Goal: Information Seeking & Learning: Find specific fact

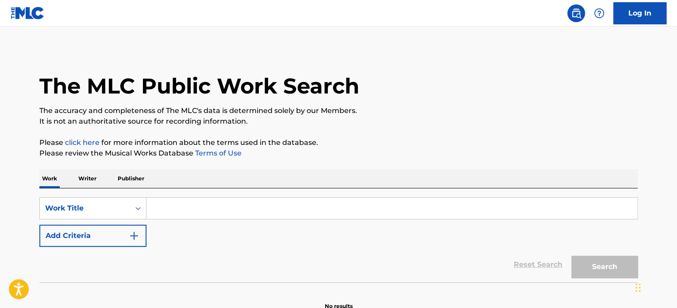
drag, startPoint x: 189, startPoint y: 224, endPoint x: 196, endPoint y: 221, distance: 7.5
click at [193, 224] on div "SearchWithCriteriacee67b1a-1b29-491b-8bfb-3734ce392f91 Work Title Add Criteria" at bounding box center [338, 222] width 599 height 50
click at [204, 211] on input "Search Form" at bounding box center [392, 207] width 491 height 21
paste input "Move On"
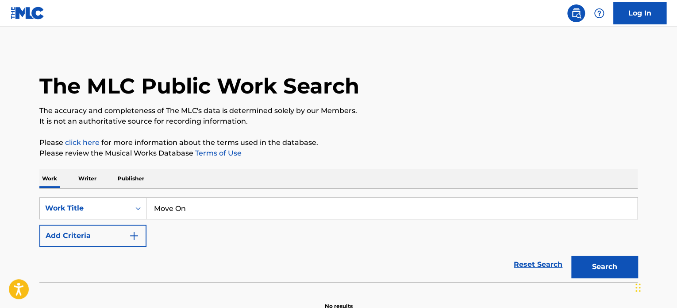
type input "Move On"
click at [227, 182] on div "Work Writer Publisher" at bounding box center [338, 178] width 599 height 19
click at [587, 268] on button "Search" at bounding box center [605, 266] width 66 height 22
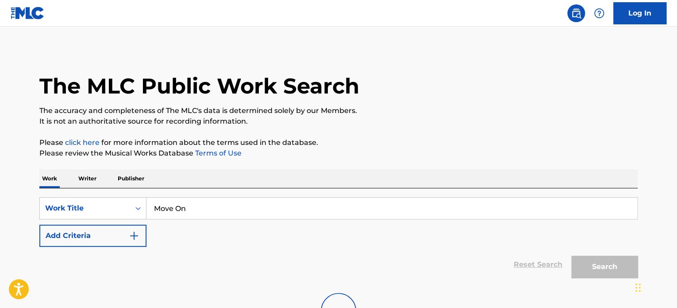
click at [124, 235] on button "Add Criteria" at bounding box center [92, 235] width 107 height 22
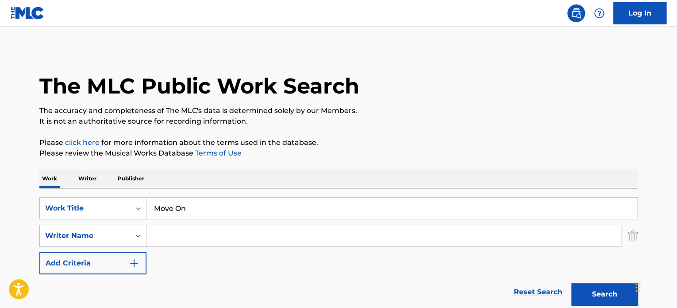
click at [274, 234] on input "Search Form" at bounding box center [384, 235] width 475 height 21
paste input "[GEOGRAPHIC_DATA]"
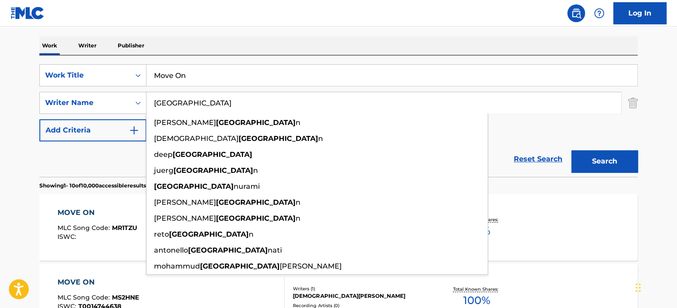
type input "[GEOGRAPHIC_DATA]"
click at [605, 163] on button "Search" at bounding box center [605, 161] width 66 height 22
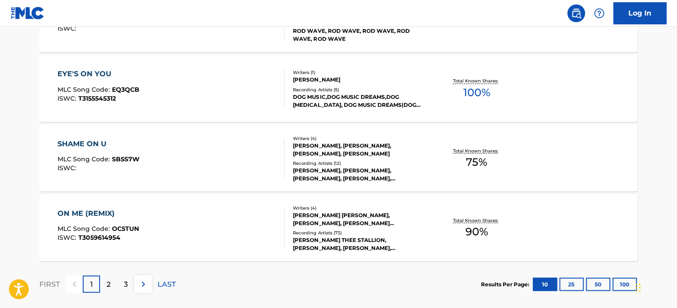
scroll to position [803, 0]
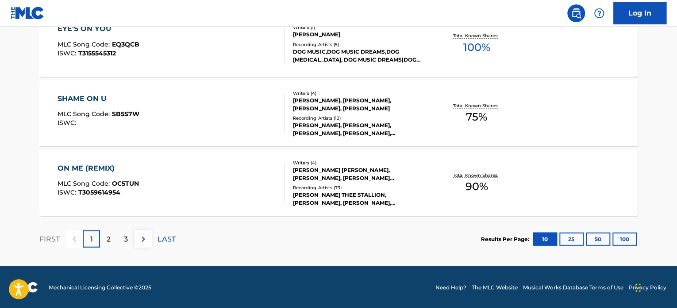
click at [630, 244] on button "100" at bounding box center [625, 238] width 24 height 13
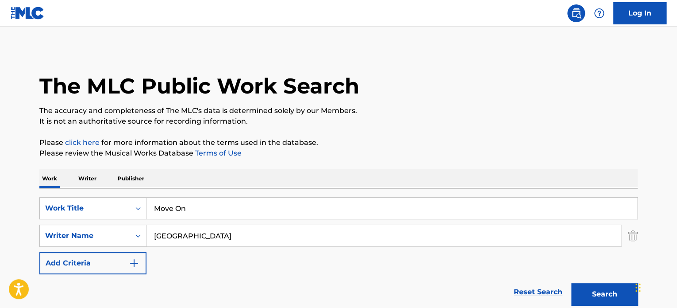
scroll to position [1746, 0]
